Goal: Check status: Check status

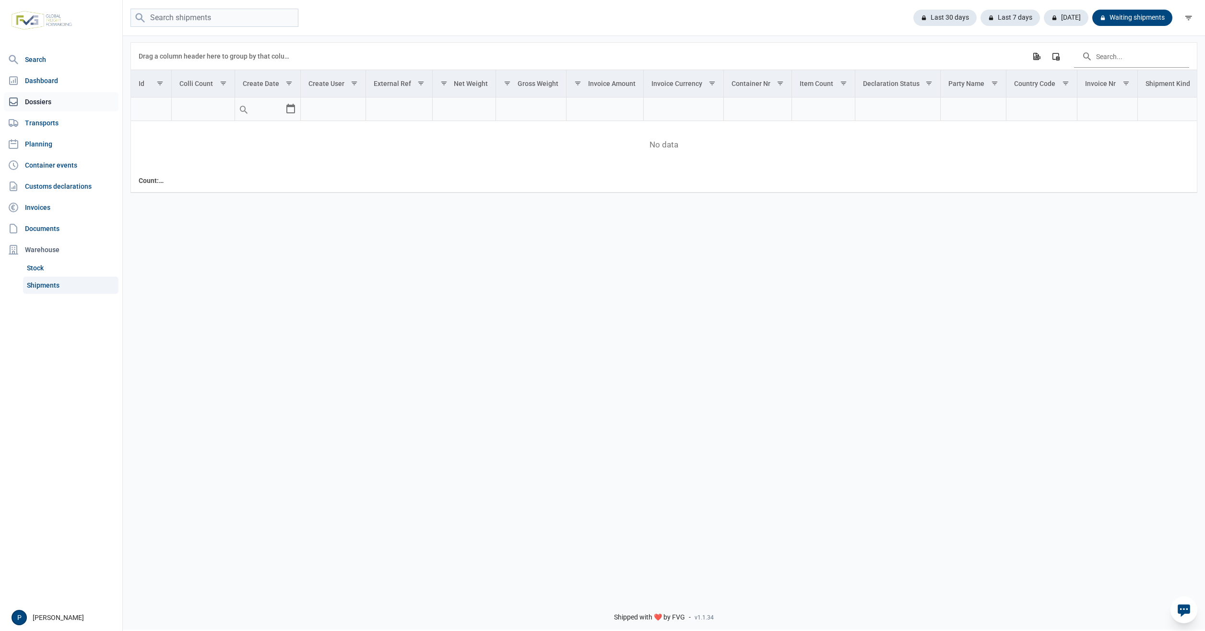
click at [46, 100] on link "Dossiers" at bounding box center [61, 101] width 115 height 19
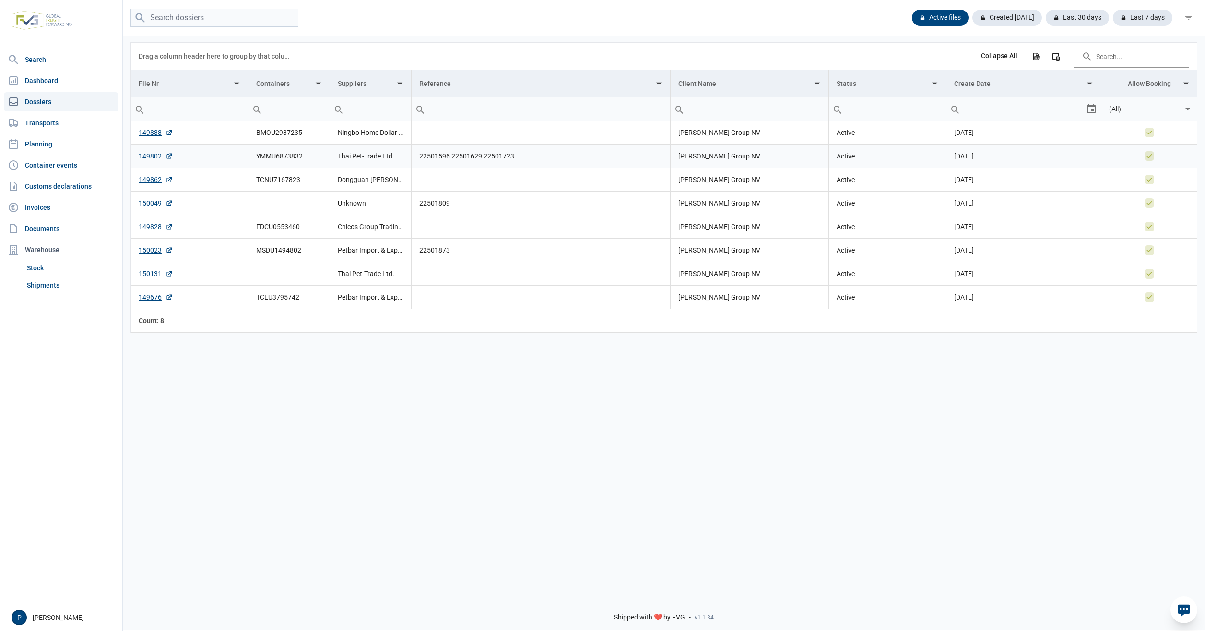
click at [159, 155] on link "149802" at bounding box center [156, 156] width 35 height 10
